Goal: Task Accomplishment & Management: Complete application form

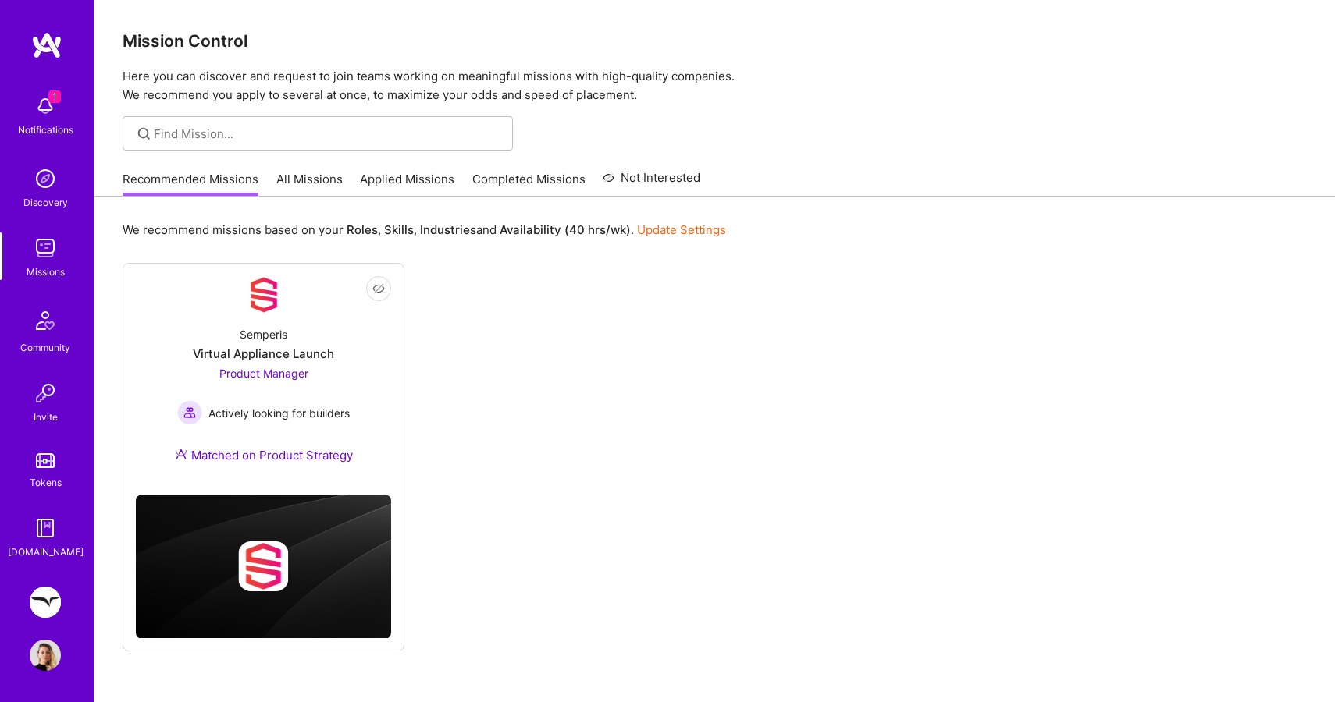
click at [60, 603] on img at bounding box center [45, 602] width 31 height 31
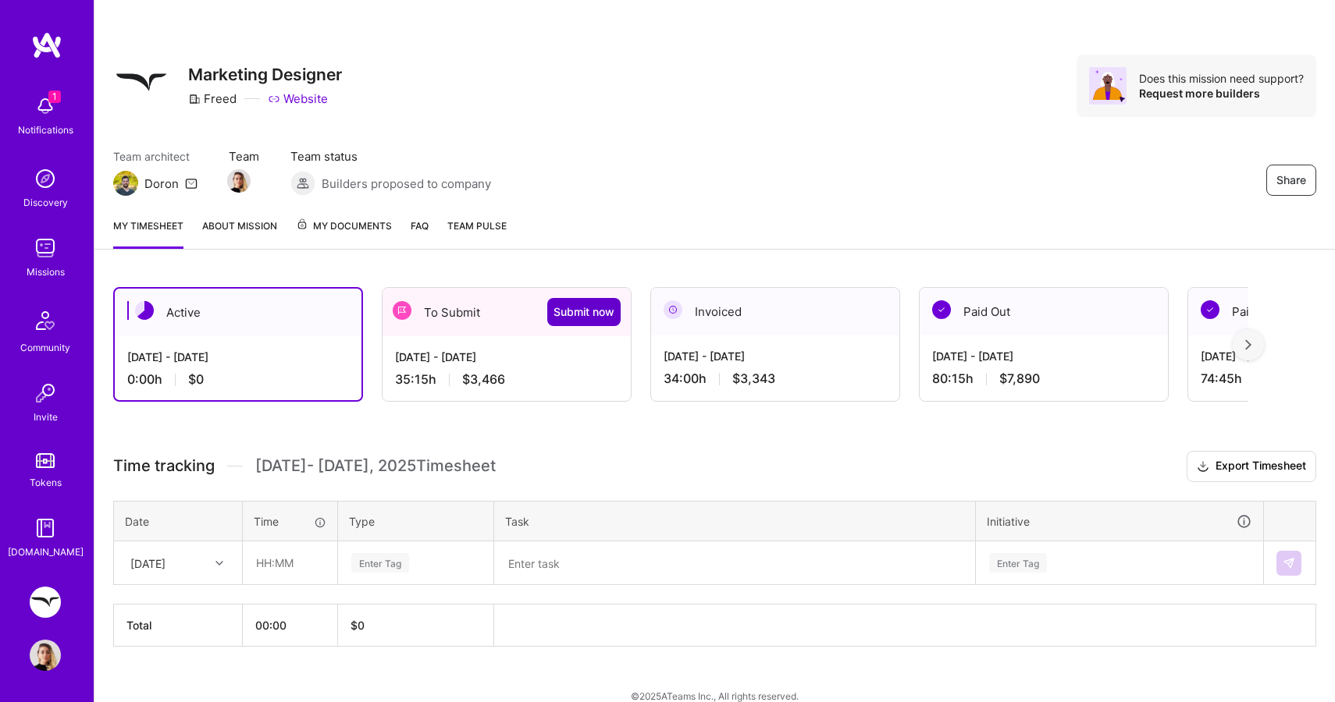
click at [594, 318] on span "Submit now" at bounding box center [583, 312] width 61 height 16
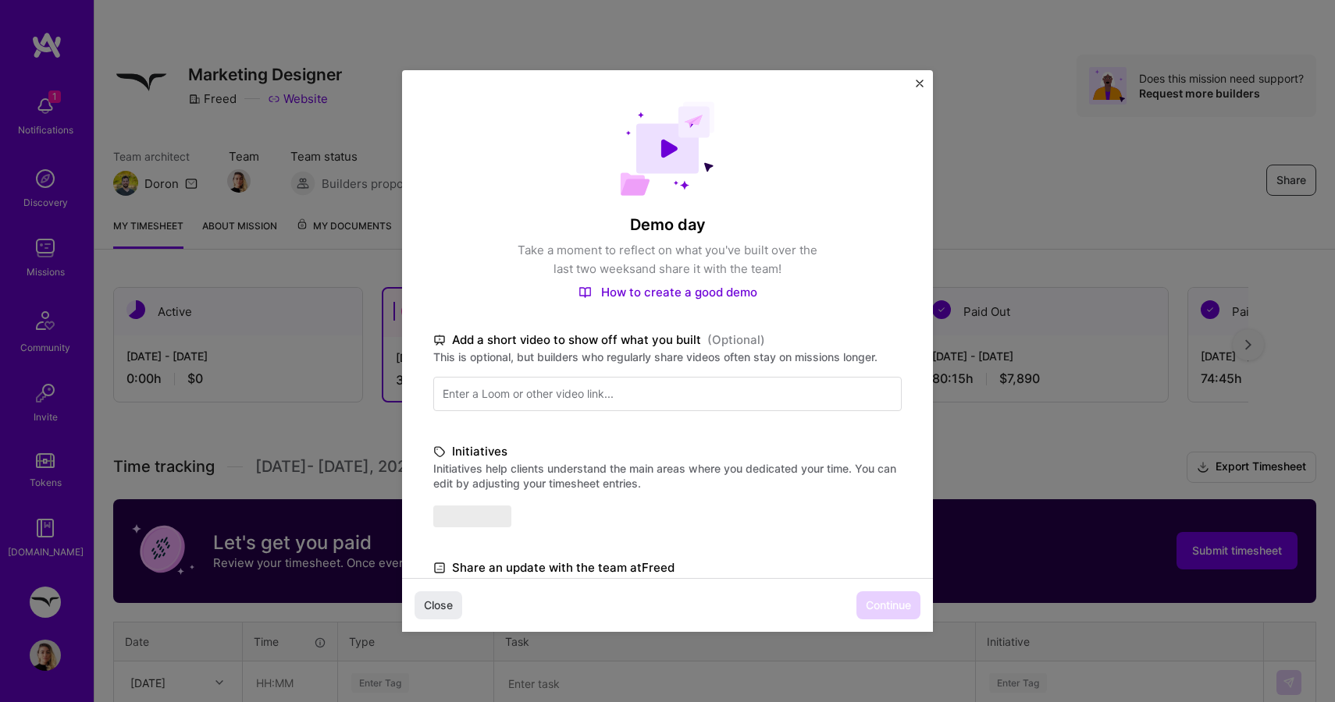
click at [594, 318] on div "Demo day Take a moment to reflect on what you've built over the last two weeks …" at bounding box center [667, 459] width 531 height 778
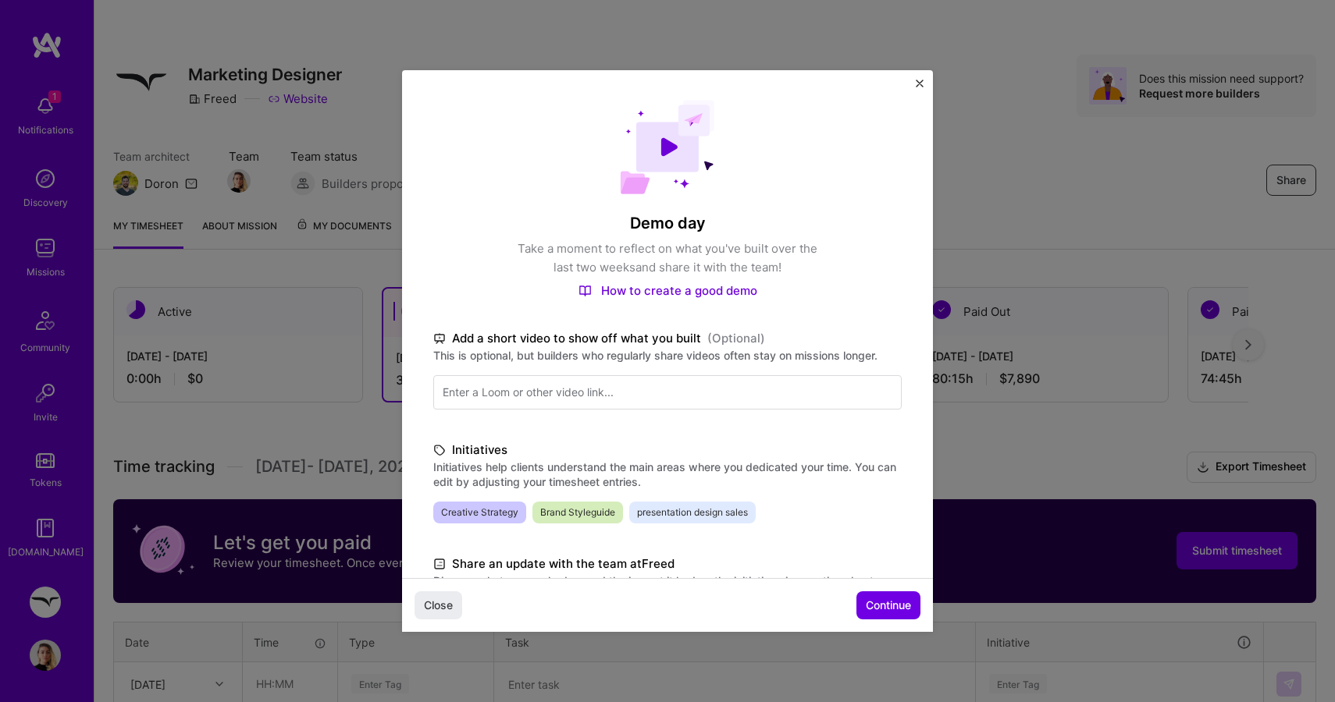
click at [919, 85] on img "Close" at bounding box center [920, 84] width 8 height 8
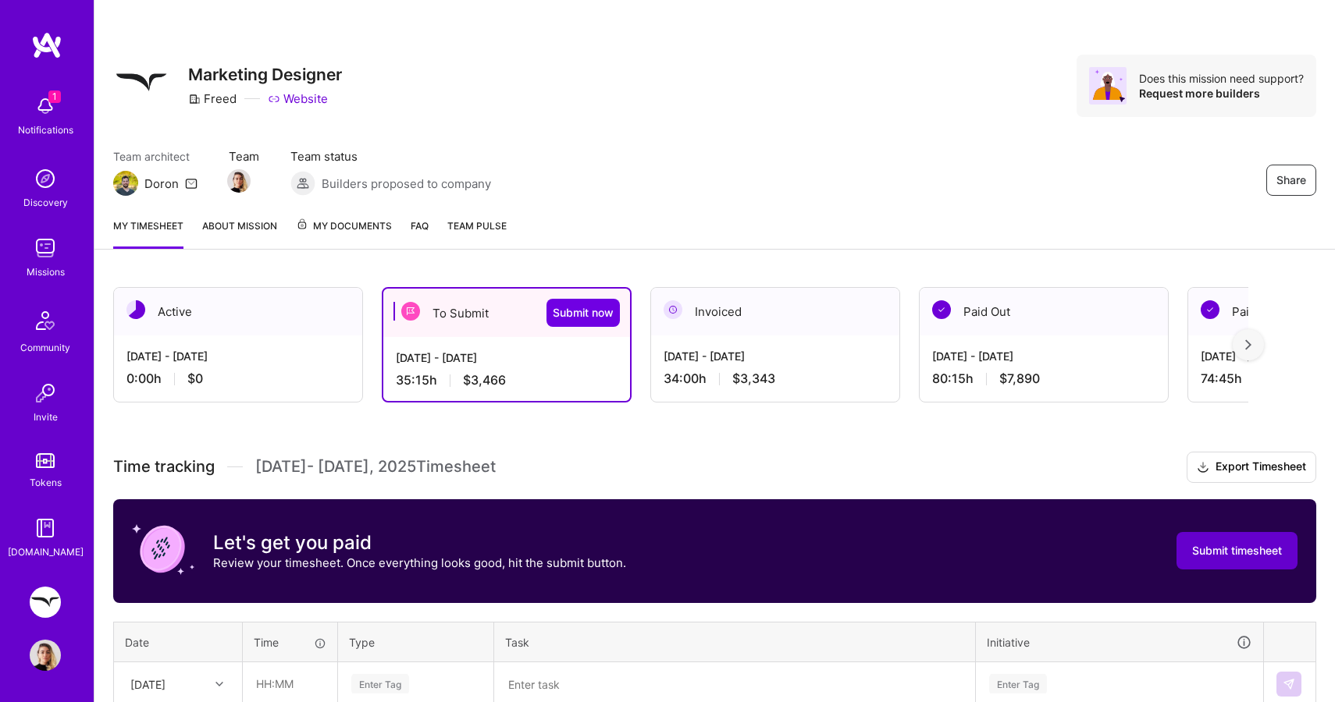
click at [1222, 553] on span "Submit timesheet" at bounding box center [1237, 551] width 90 height 16
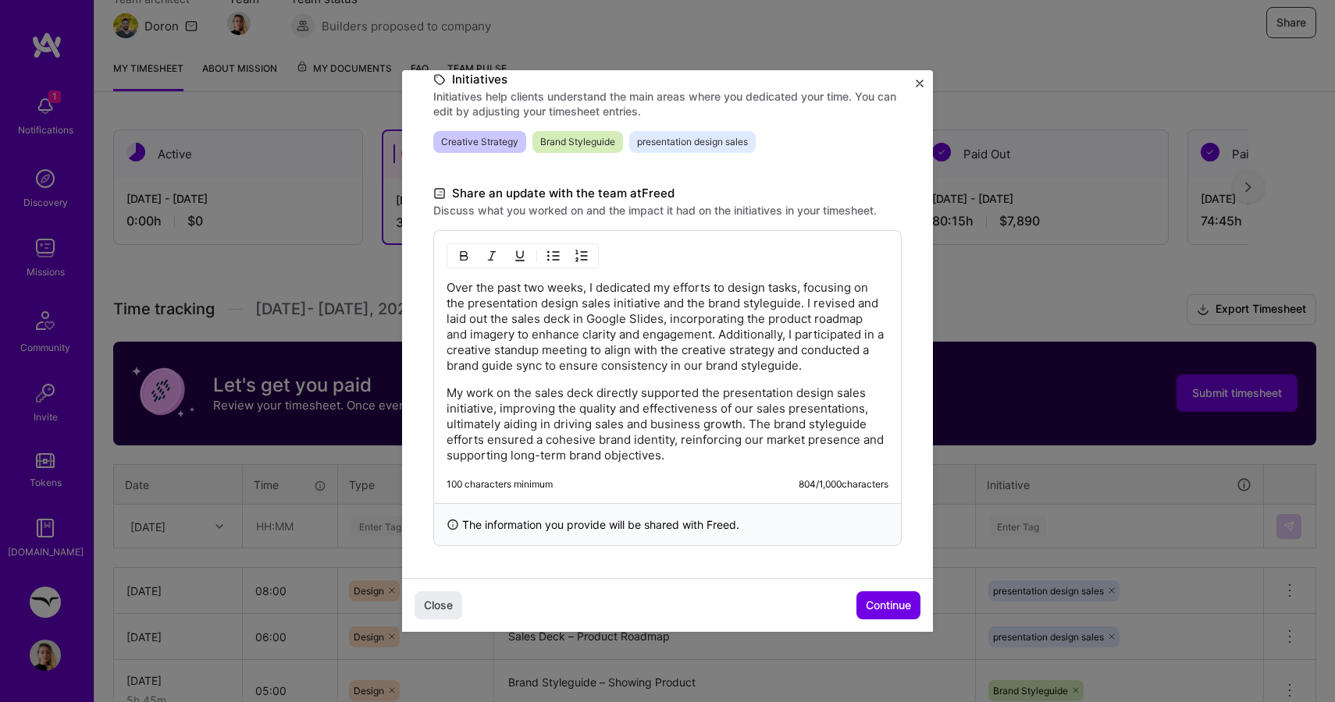
scroll to position [162, 0]
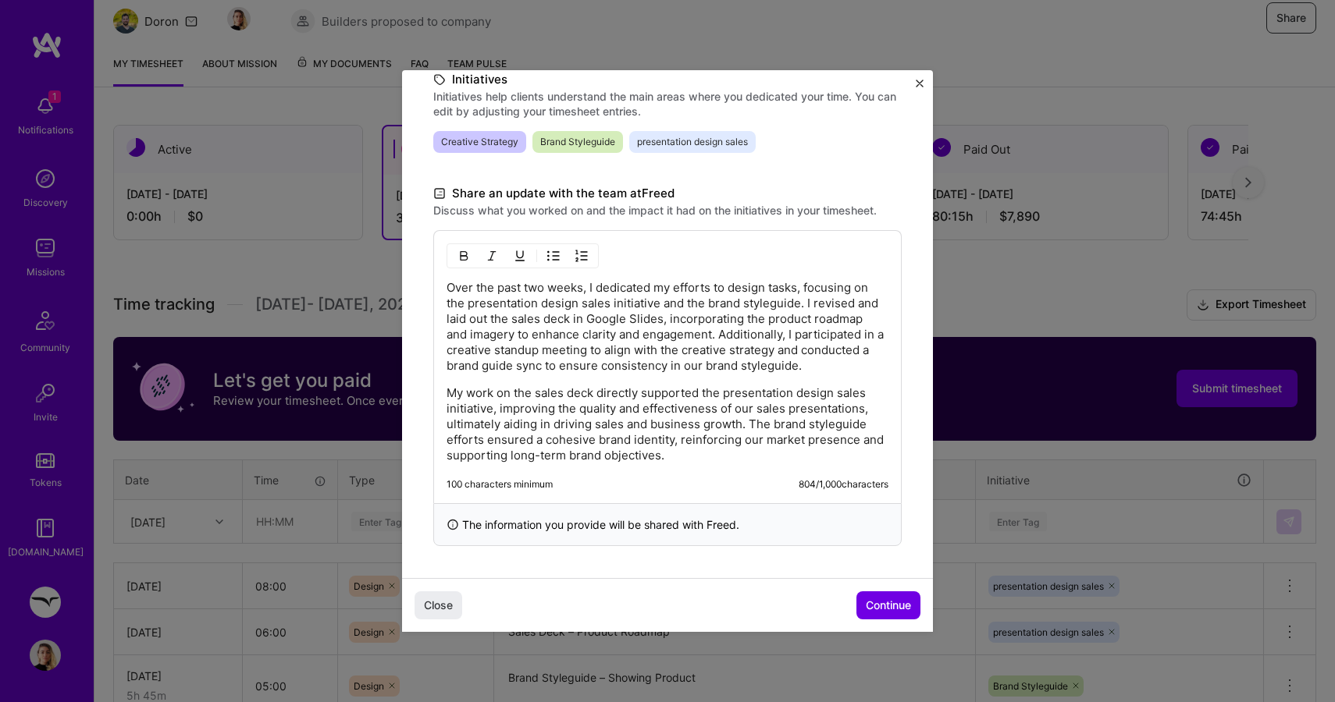
click at [463, 352] on p "Over the past two weeks, I dedicated my efforts to design tasks, focusing on th…" at bounding box center [667, 327] width 442 height 94
click at [446, 355] on div "Over the past two weeks, I dedicated my efforts to design tasks, focusing on th…" at bounding box center [667, 366] width 468 height 273
click at [648, 354] on p "Over the past two weeks, I dedicated my efforts to design tasks, focusing on th…" at bounding box center [667, 327] width 442 height 94
click at [841, 349] on p "Over the past two weeks, I dedicated my efforts to design tasks, focusing on th…" at bounding box center [667, 327] width 442 height 94
drag, startPoint x: 674, startPoint y: 342, endPoint x: 549, endPoint y: 356, distance: 124.9
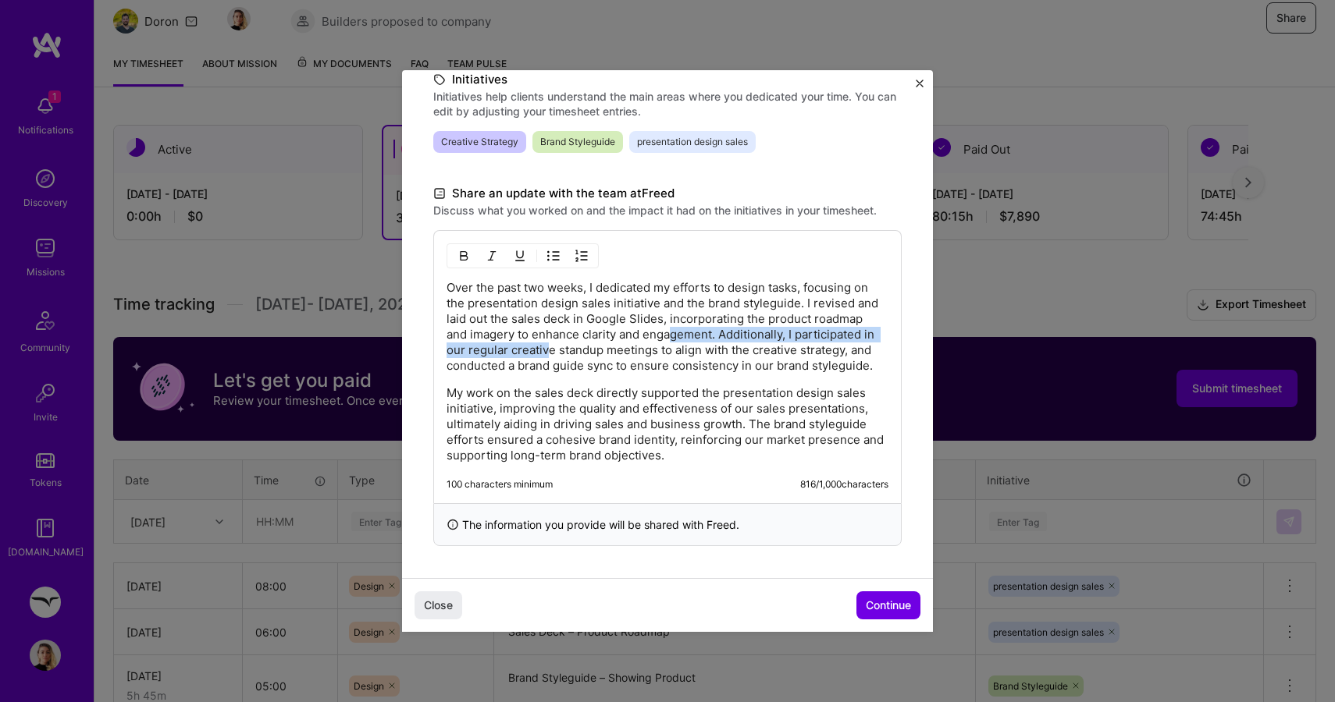
click at [549, 355] on p "Over the past two weeks, I dedicated my efforts to design tasks, focusing on th…" at bounding box center [667, 327] width 442 height 94
click at [678, 372] on p "Over the past two weeks, I dedicated my efforts to design tasks, focusing on th…" at bounding box center [667, 327] width 442 height 94
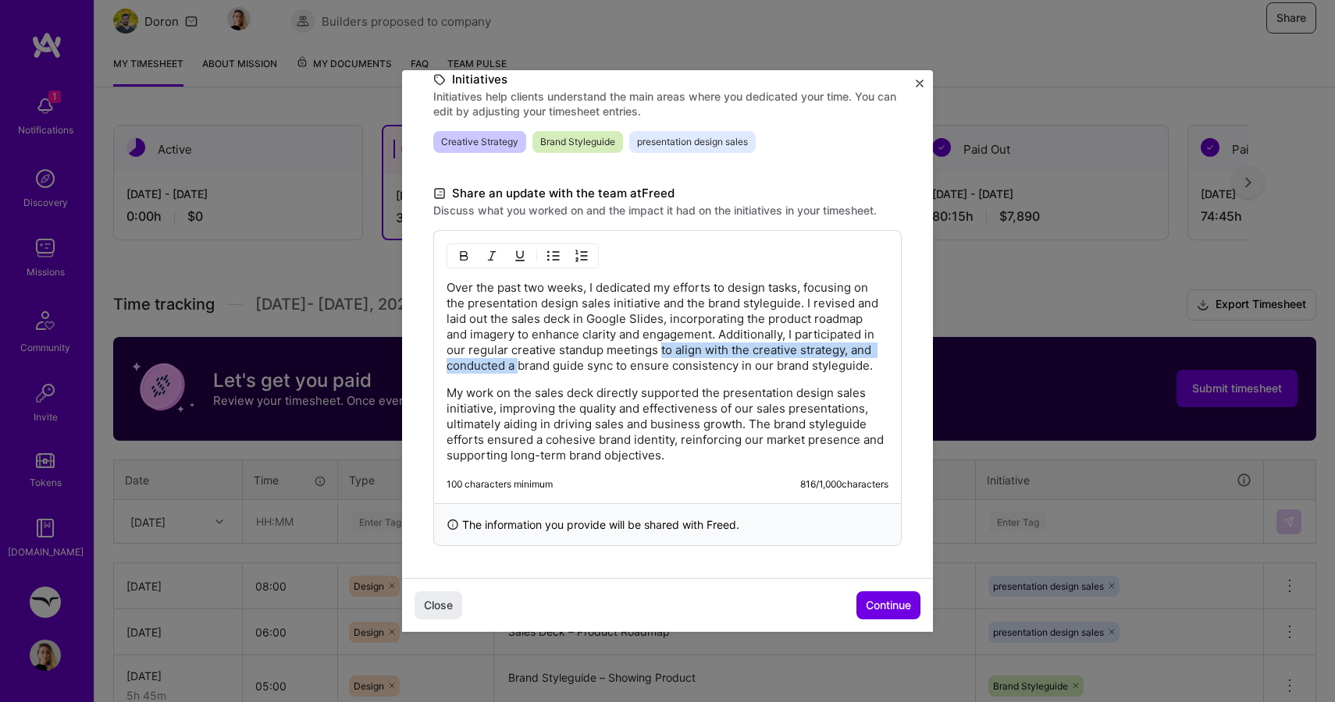
drag, startPoint x: 660, startPoint y: 354, endPoint x: 521, endPoint y: 363, distance: 139.2
click at [521, 363] on p "Over the past two weeks, I dedicated my efforts to design tasks, focusing on th…" at bounding box center [667, 327] width 442 height 94
click at [737, 351] on p "Over the past two weeks, I dedicated my efforts to design tasks, focusing on th…" at bounding box center [667, 327] width 442 height 94
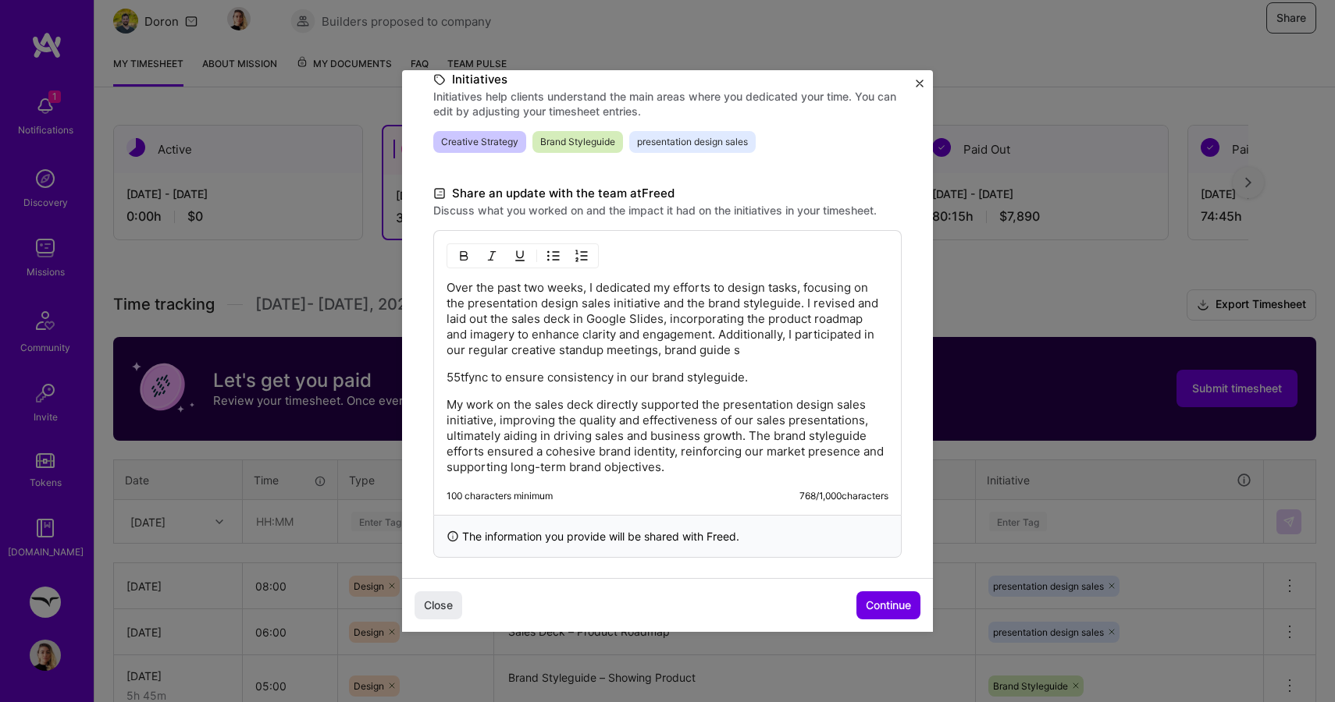
click at [750, 321] on p "Over the past two weeks, I dedicated my efforts to design tasks, focusing on th…" at bounding box center [667, 319] width 442 height 78
click at [741, 350] on p "Over the past two weeks, I dedicated my efforts to design tasks, focusing on th…" at bounding box center [667, 319] width 442 height 78
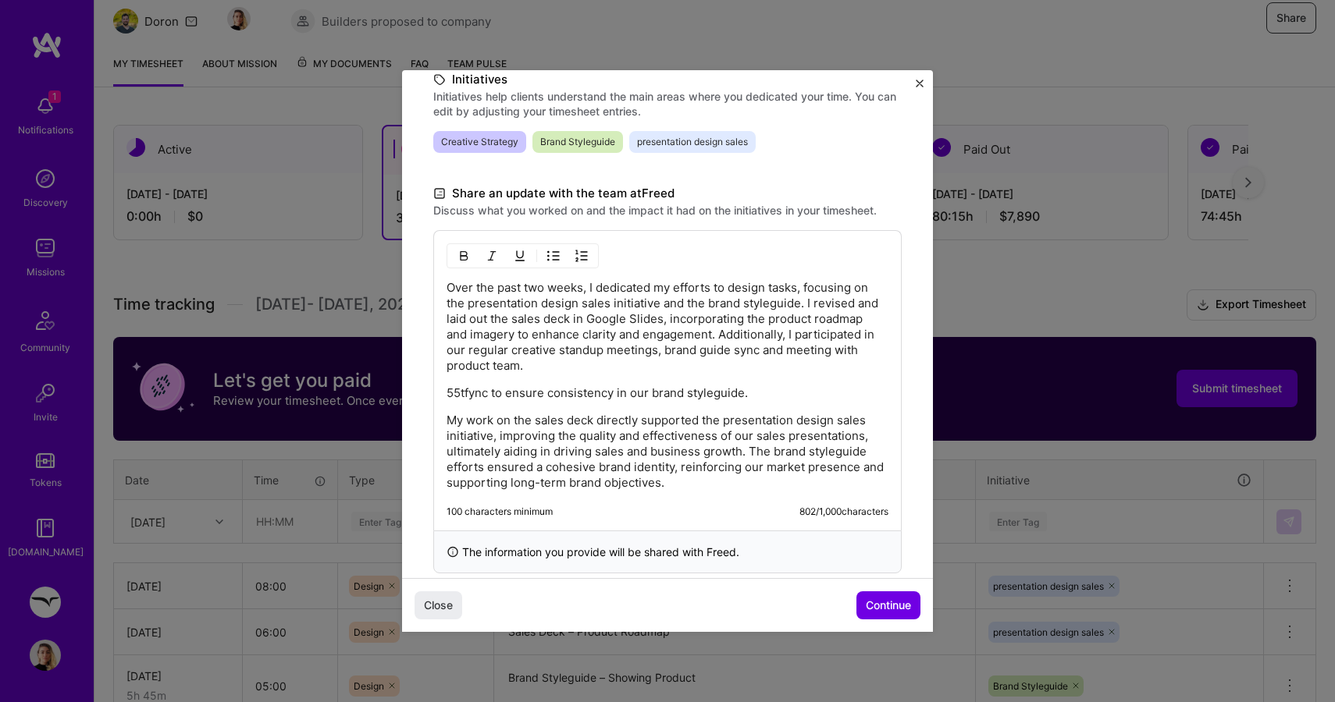
click at [830, 354] on p "Over the past two weeks, I dedicated my efforts to design tasks, focusing on th…" at bounding box center [667, 327] width 442 height 94
click at [828, 377] on div "Over the past two weeks, I dedicated my efforts to design tasks, focusing on th…" at bounding box center [667, 385] width 442 height 211
click at [880, 362] on p "Over the past two weeks, I dedicated my efforts to design tasks, focusing on th…" at bounding box center [667, 327] width 442 height 94
click at [880, 353] on p "Over the past two weeks, I dedicated my efforts to design tasks, focusing on th…" at bounding box center [667, 327] width 442 height 94
drag, startPoint x: 759, startPoint y: 400, endPoint x: 450, endPoint y: 386, distance: 310.2
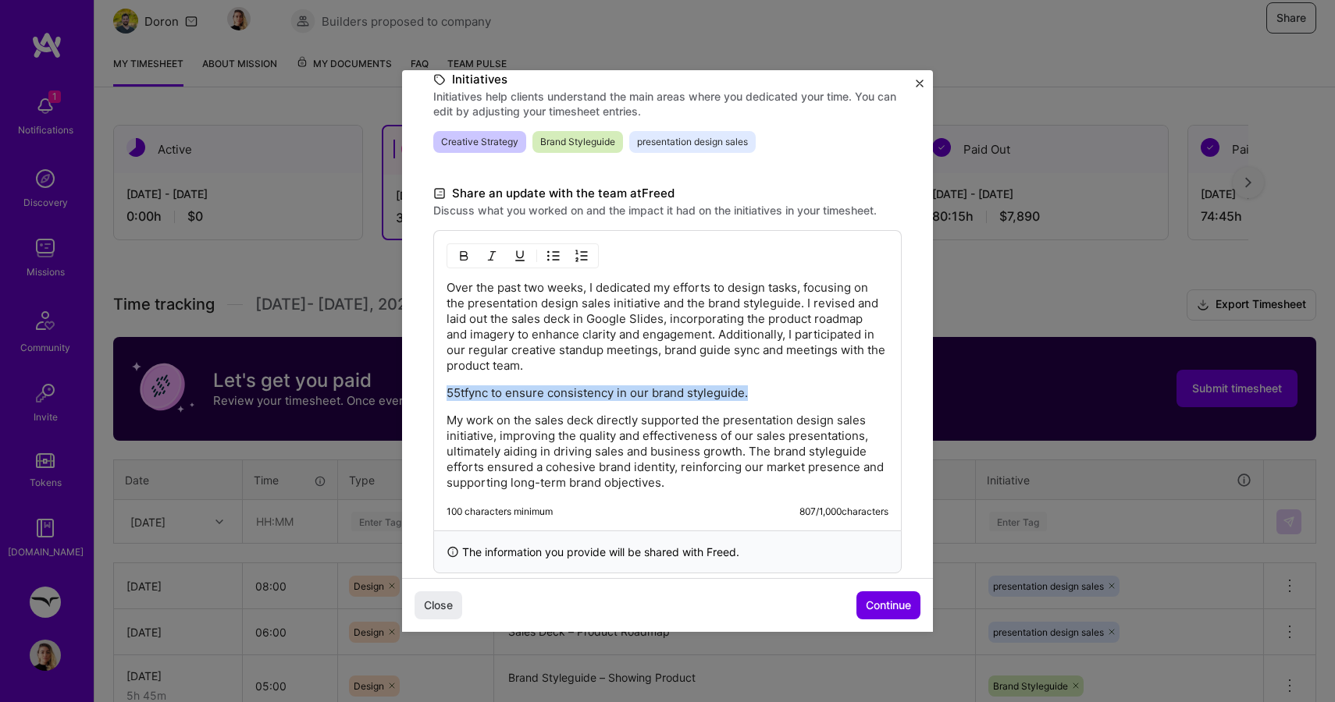
click at [450, 386] on p "55tfync to ensure consistency in our brand styleguide." at bounding box center [667, 394] width 442 height 16
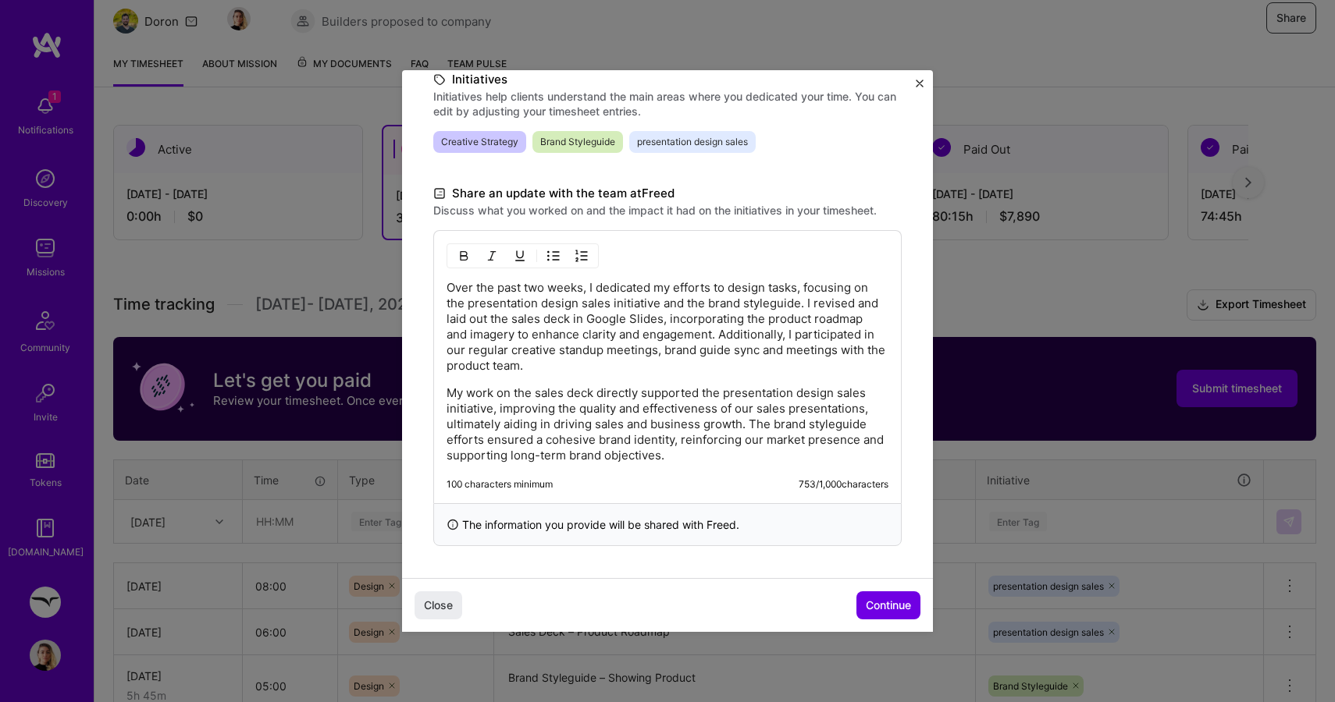
click at [820, 473] on div "Over the past two weeks, I dedicated my efforts to design tasks, focusing on th…" at bounding box center [667, 366] width 468 height 273
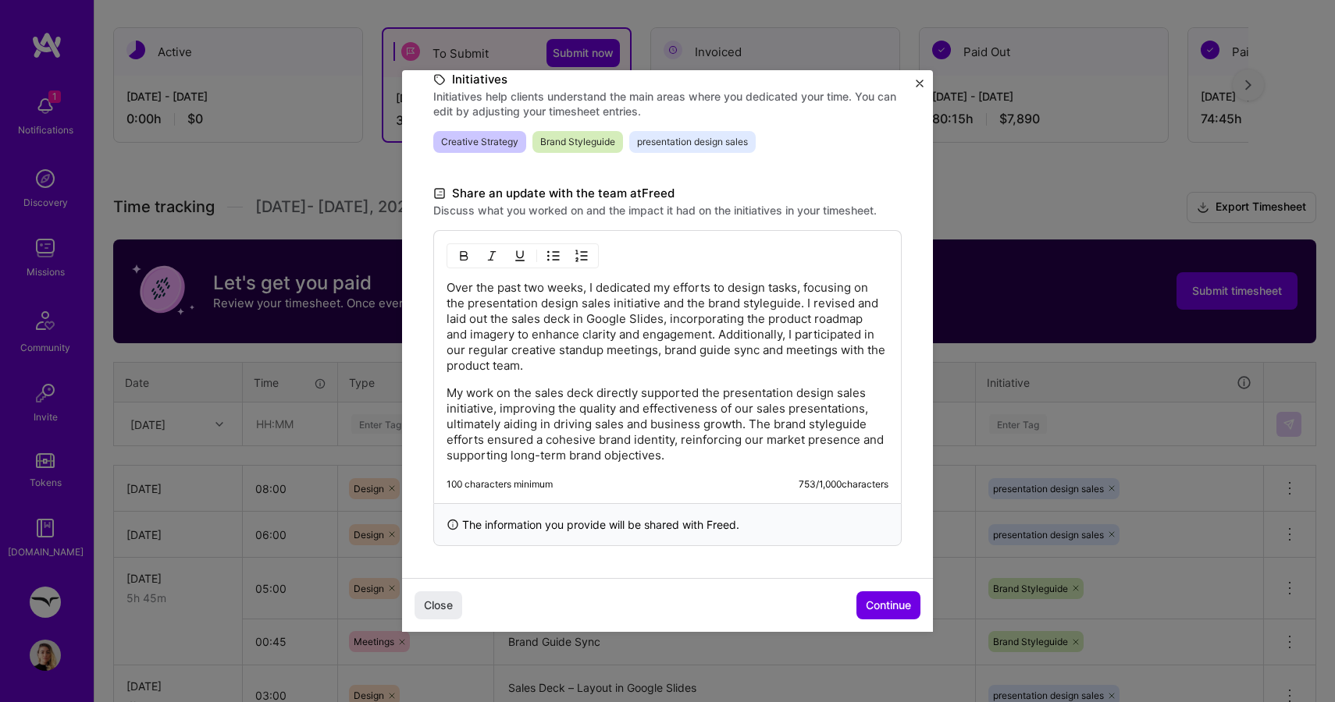
scroll to position [268, 0]
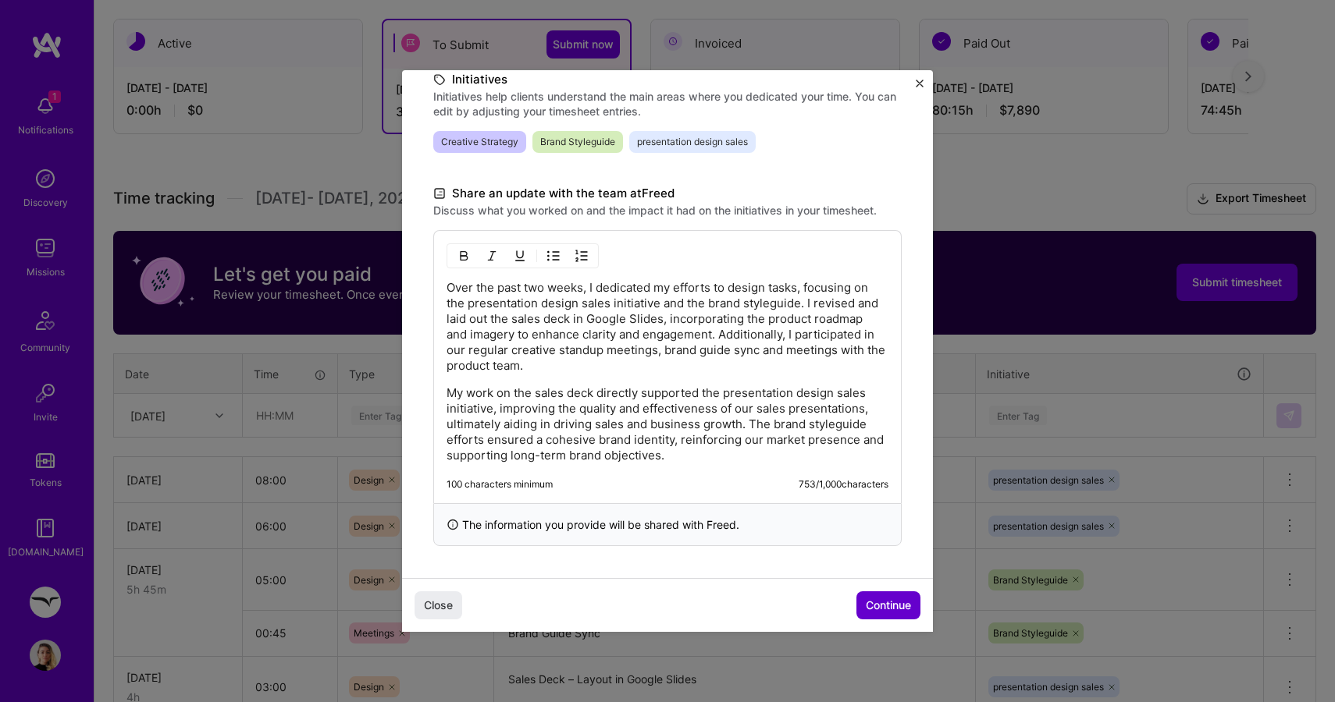
click at [880, 605] on span "Continue" at bounding box center [888, 606] width 45 height 16
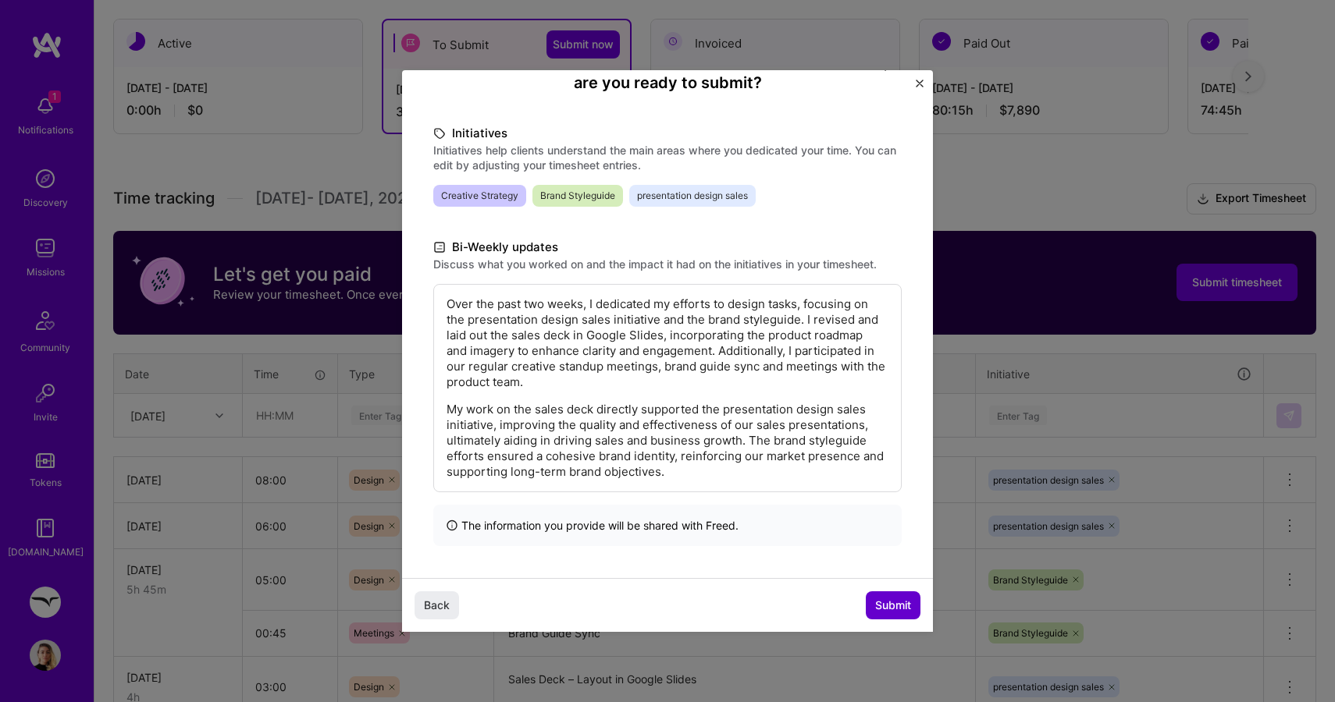
scroll to position [162, 0]
click at [891, 610] on span "Submit" at bounding box center [893, 606] width 36 height 16
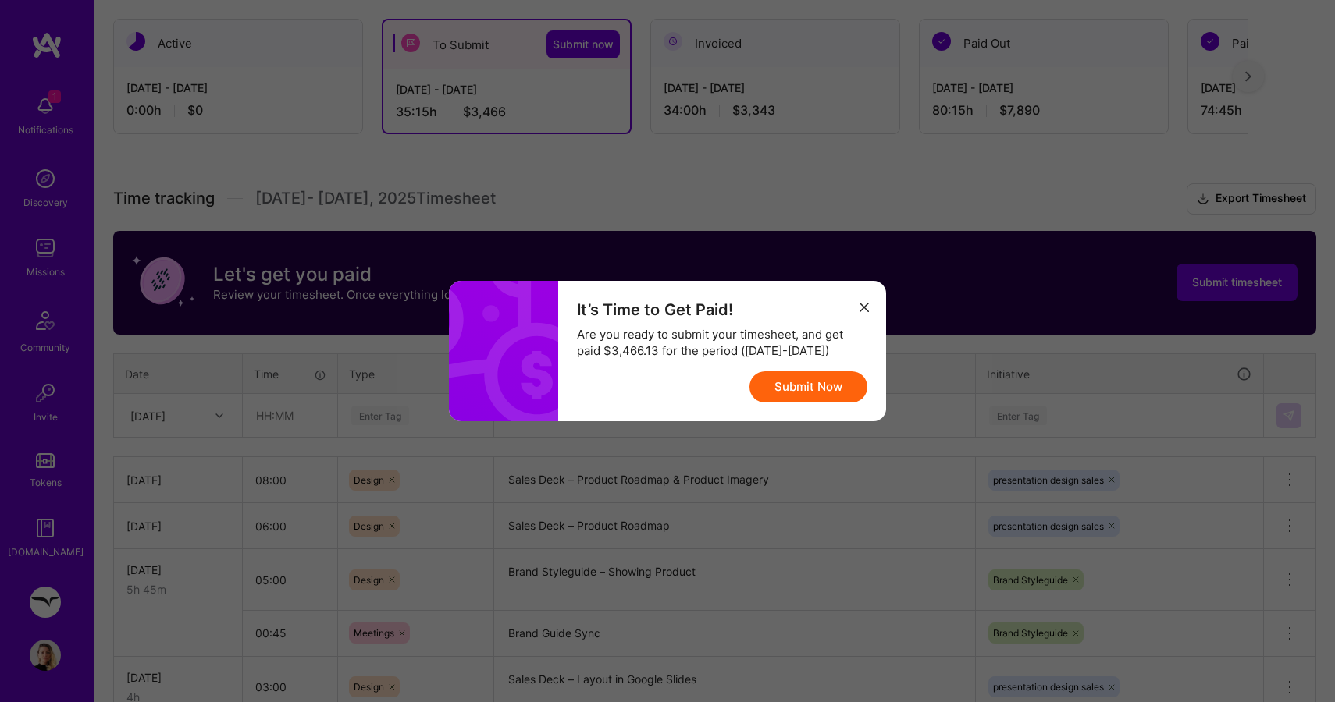
click at [834, 390] on button "Submit Now" at bounding box center [808, 387] width 118 height 31
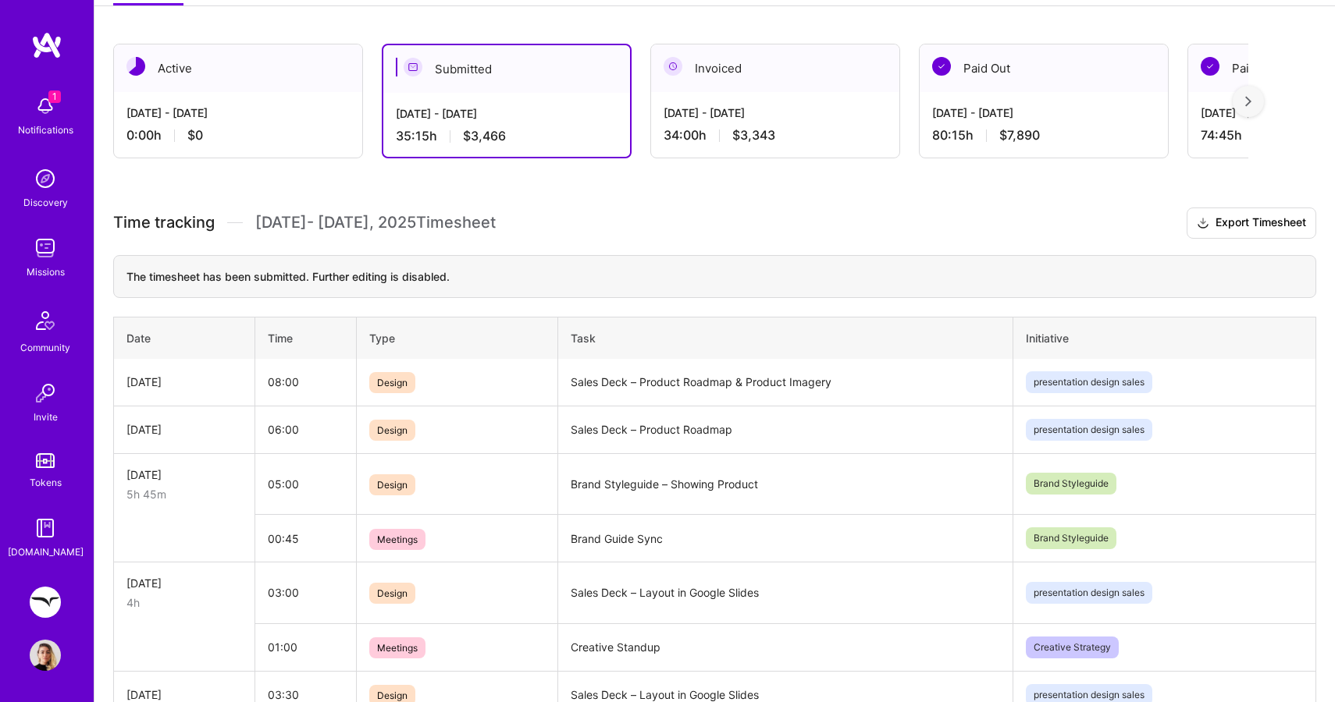
scroll to position [247, 0]
